Goal: Information Seeking & Learning: Stay updated

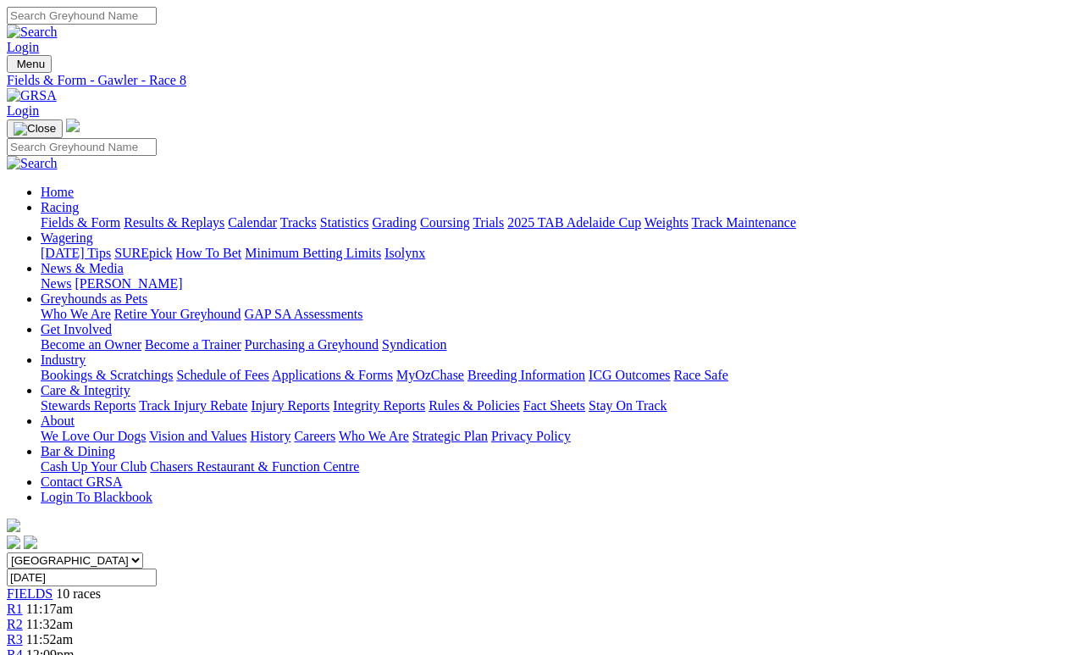
click at [124, 261] on link "News & Media" at bounding box center [82, 268] width 83 height 14
click at [71, 276] on link "News" at bounding box center [56, 283] width 30 height 14
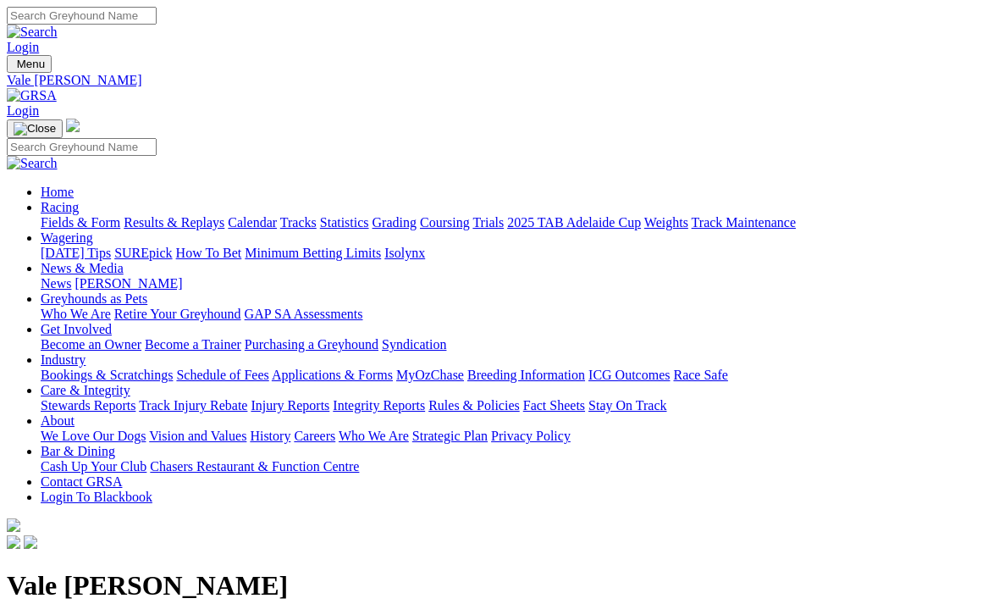
click at [874, 552] on div at bounding box center [500, 552] width 986 height 0
click at [71, 276] on link "News" at bounding box center [56, 283] width 30 height 14
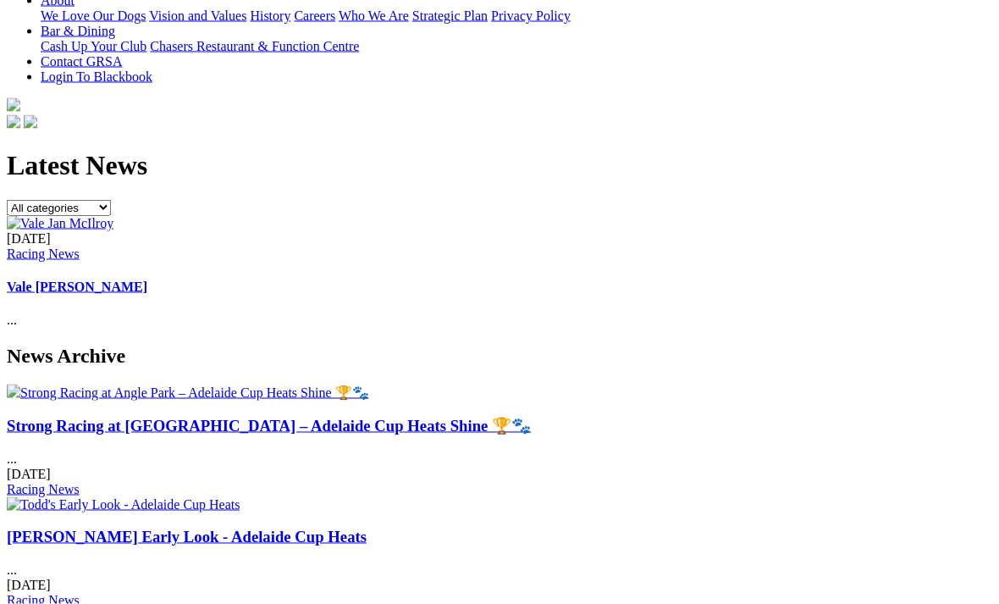
scroll to position [421, 0]
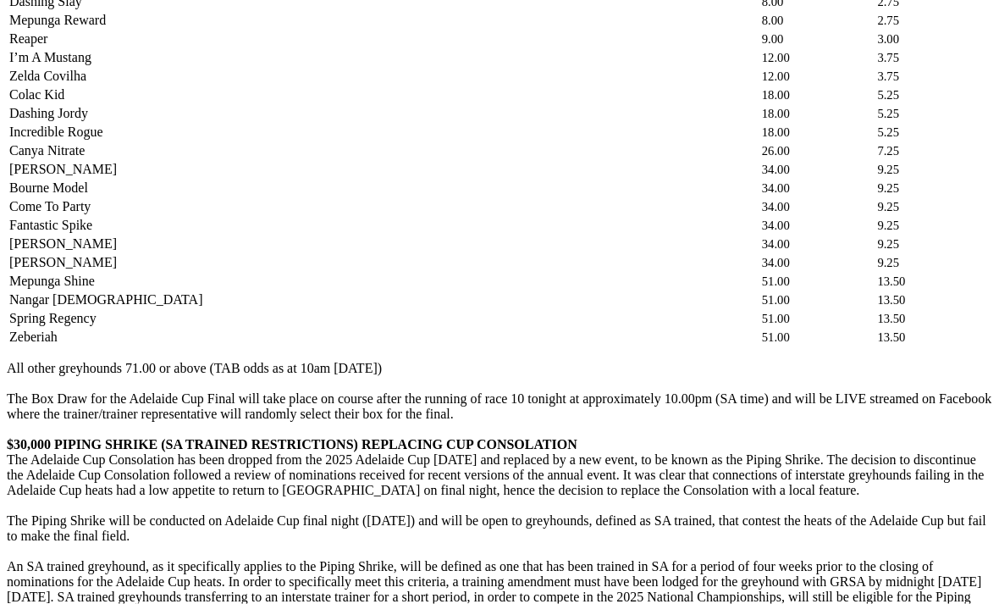
scroll to position [2632, 0]
